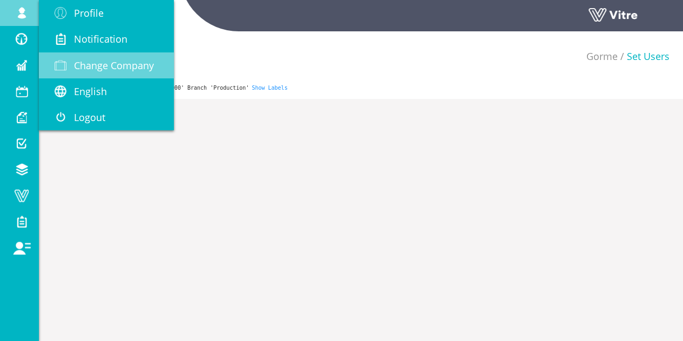
click at [120, 68] on span "Change Company" at bounding box center [114, 65] width 80 height 13
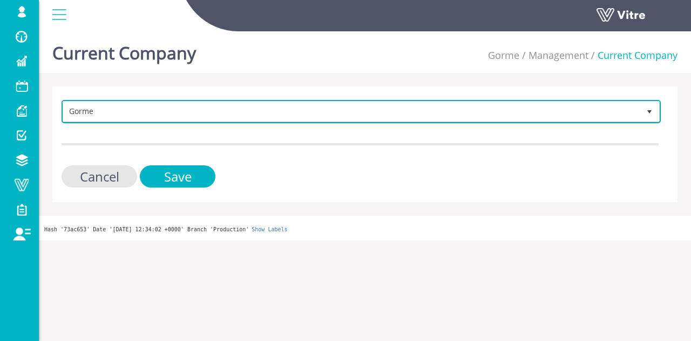
click at [148, 113] on span "Gorme" at bounding box center [351, 111] width 577 height 19
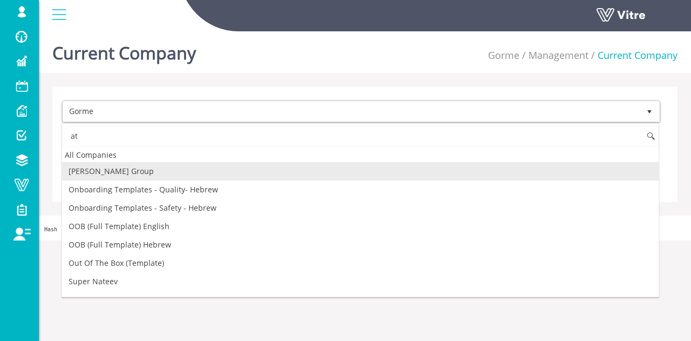
click at [116, 174] on li "[PERSON_NAME] Group" at bounding box center [360, 171] width 597 height 18
type input "at"
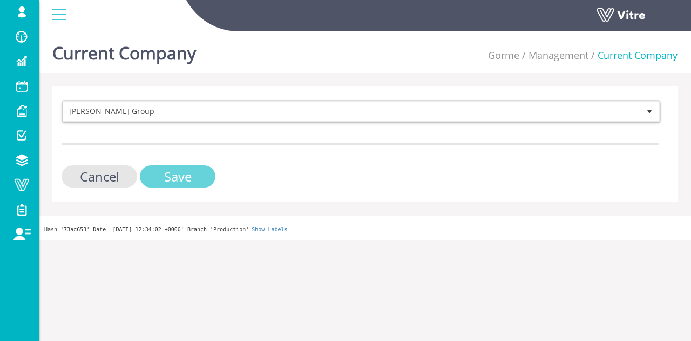
click at [181, 179] on input "Save" at bounding box center [178, 176] width 76 height 22
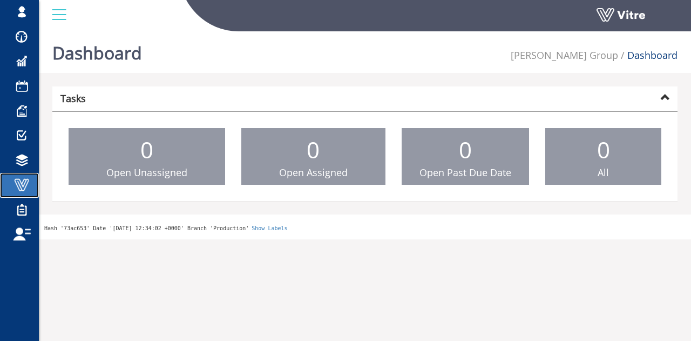
click at [22, 184] on span at bounding box center [21, 184] width 27 height 13
